Goal: Navigation & Orientation: Find specific page/section

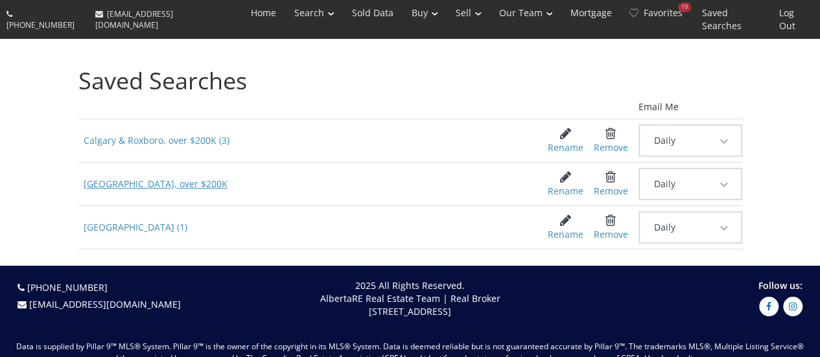
click at [152, 172] on span "[GEOGRAPHIC_DATA], over $200K" at bounding box center [303, 183] width 450 height 23
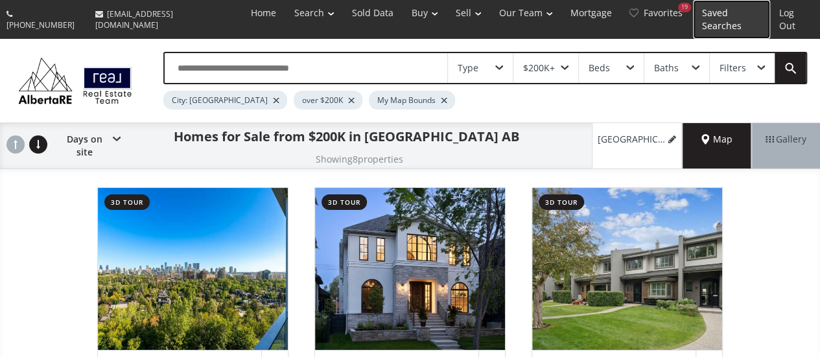
click at [699, 15] on link "Saved Searches" at bounding box center [731, 19] width 77 height 39
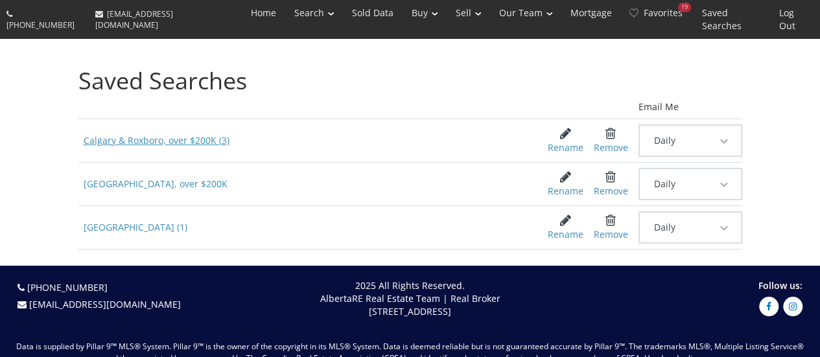
click at [132, 129] on span "Calgary & Roxboro, over $200K (3)" at bounding box center [303, 140] width 450 height 23
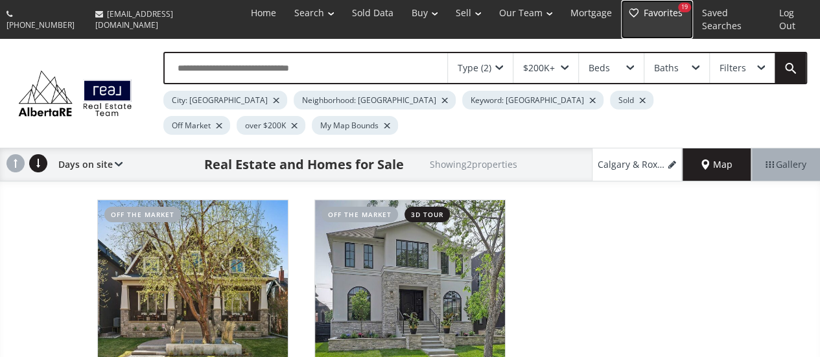
click at [649, 6] on link "Favorites 19" at bounding box center [657, 19] width 72 height 39
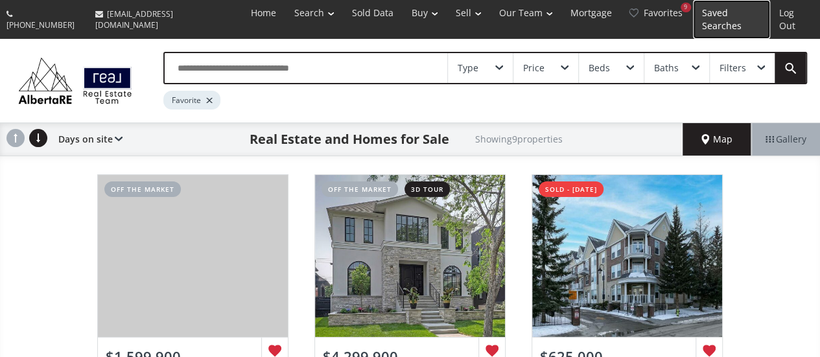
click at [721, 6] on link "Saved Searches" at bounding box center [731, 19] width 77 height 39
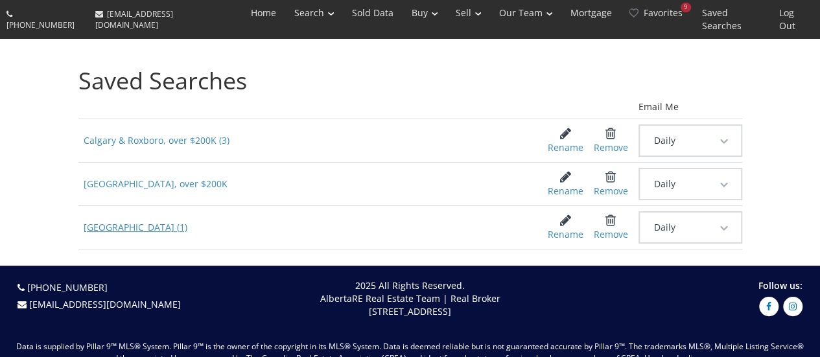
click at [100, 216] on span "[GEOGRAPHIC_DATA] (1)" at bounding box center [303, 227] width 450 height 23
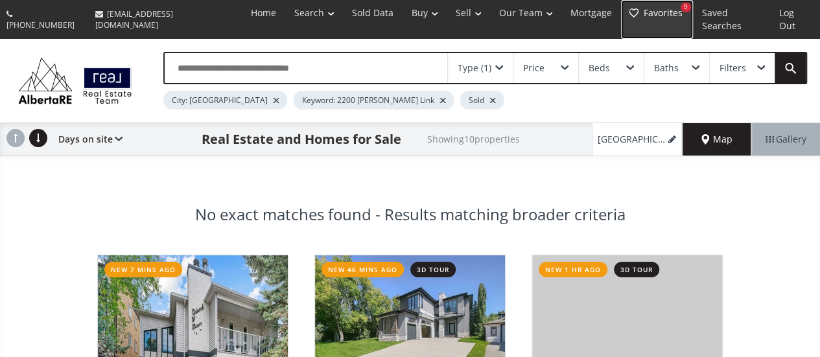
click at [647, 20] on link "Favorites 9" at bounding box center [657, 19] width 72 height 39
